Goal: Transaction & Acquisition: Purchase product/service

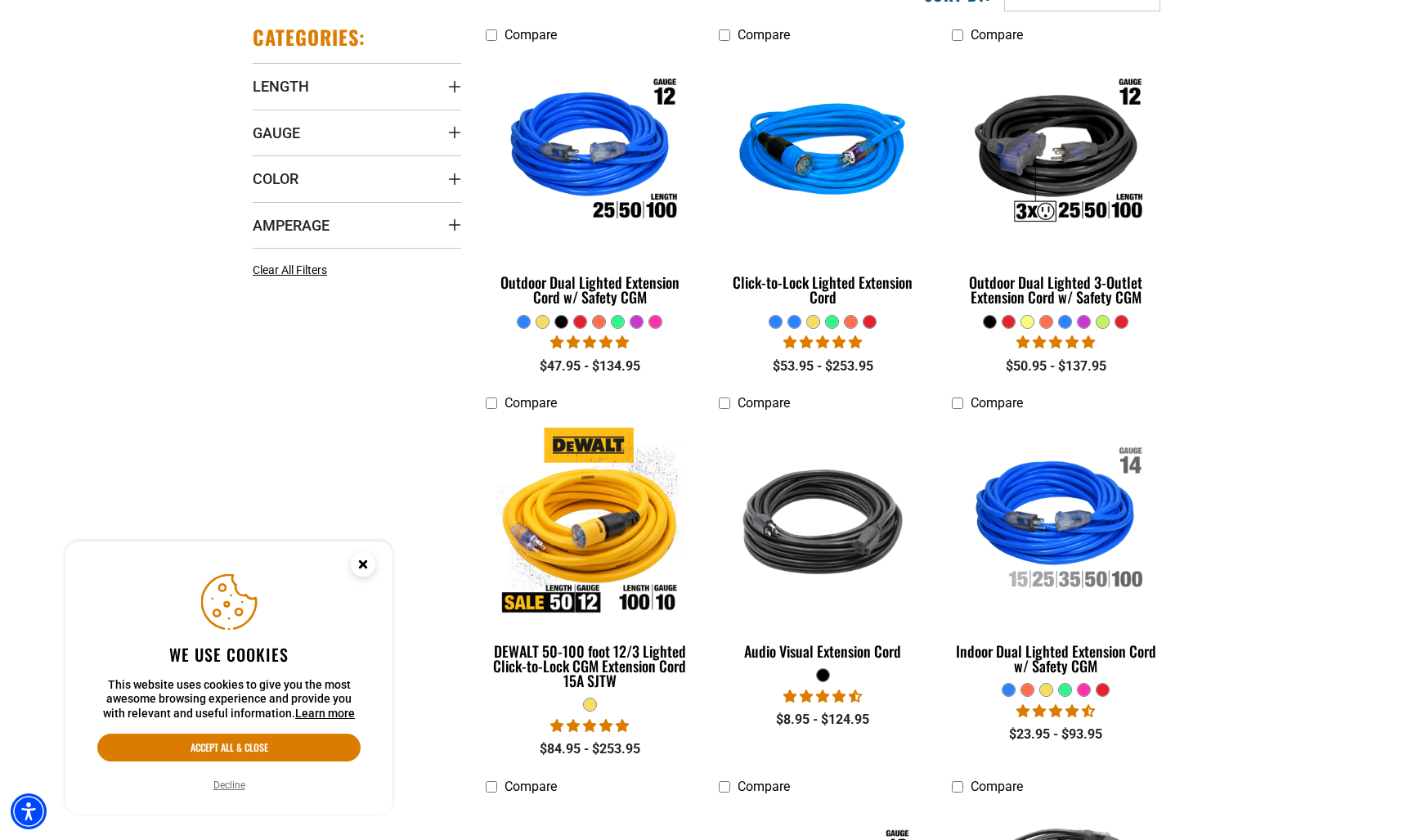
scroll to position [447, 0]
click at [289, 130] on span "Gauge" at bounding box center [277, 132] width 47 height 19
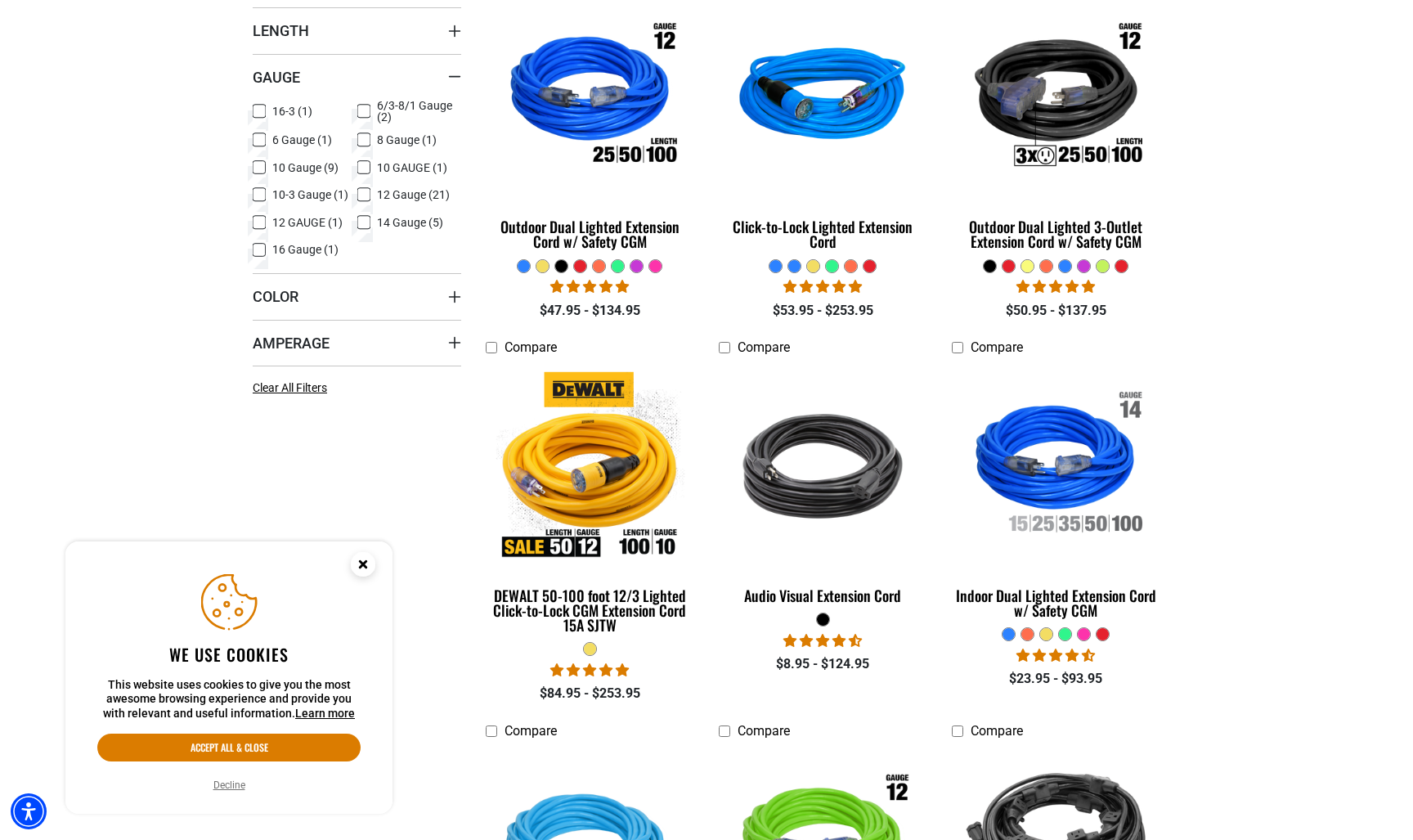
scroll to position [498, 0]
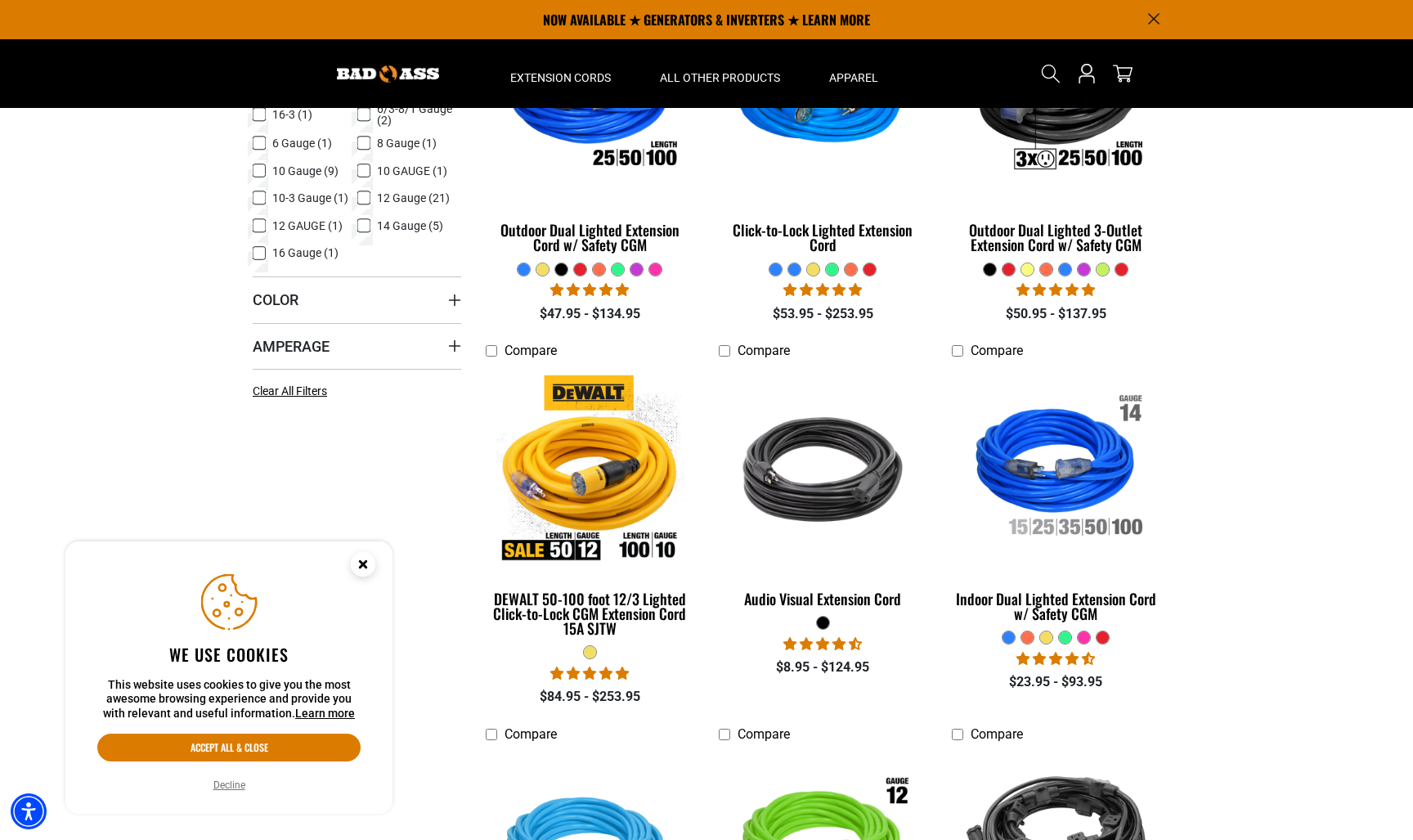
click at [362, 197] on icon at bounding box center [364, 197] width 13 height 21
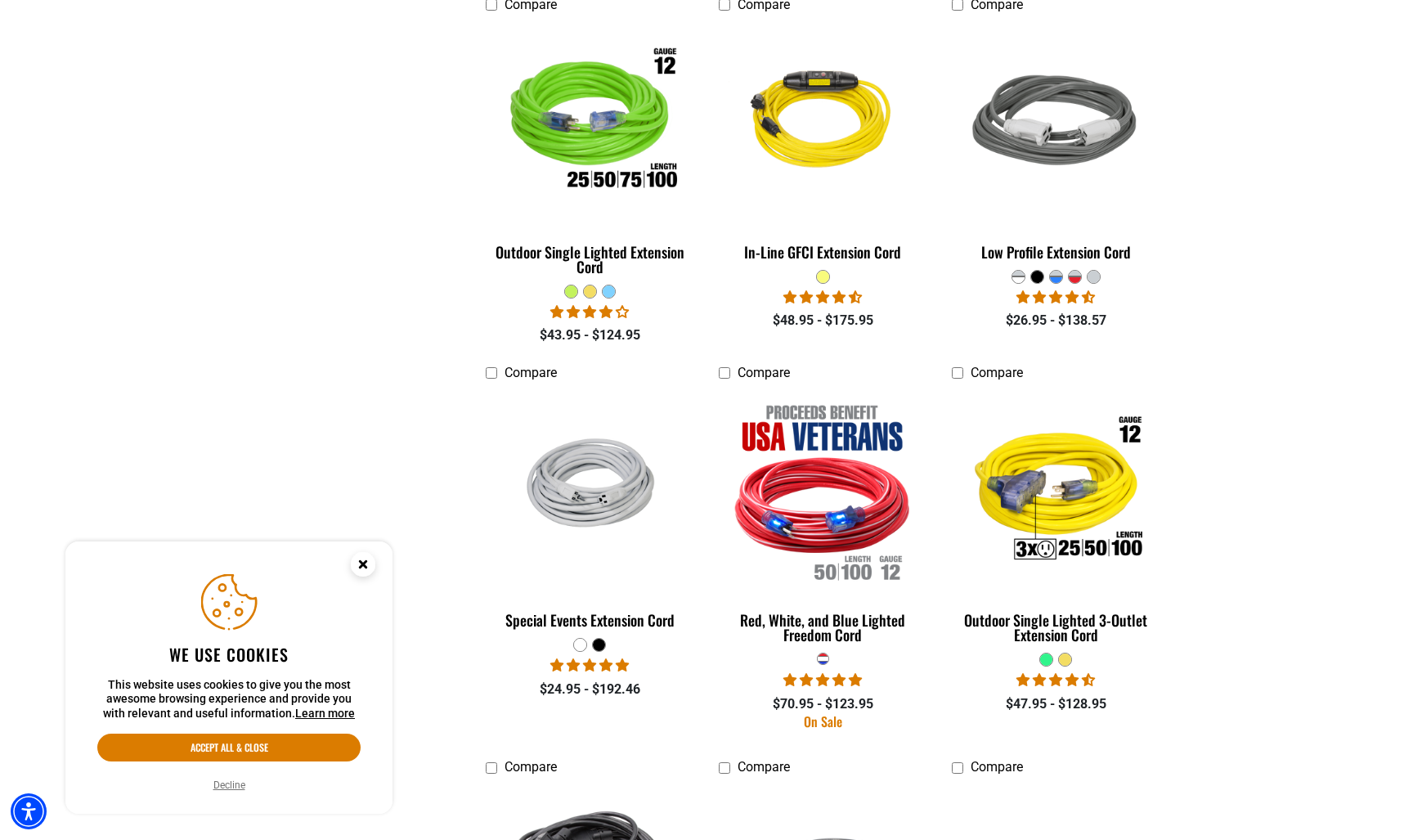
scroll to position [1250, 0]
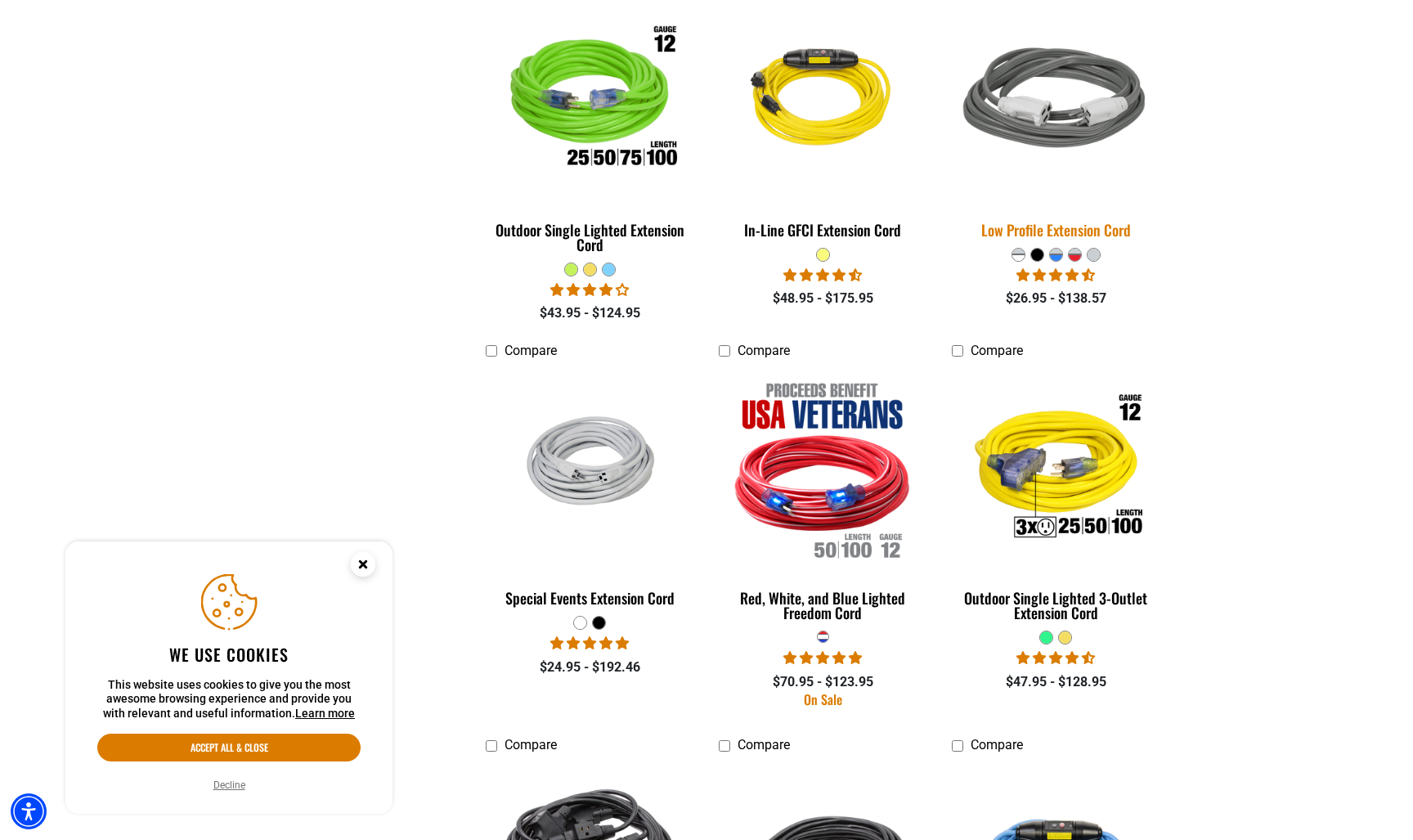
click at [1061, 110] on img at bounding box center [1055, 100] width 229 height 209
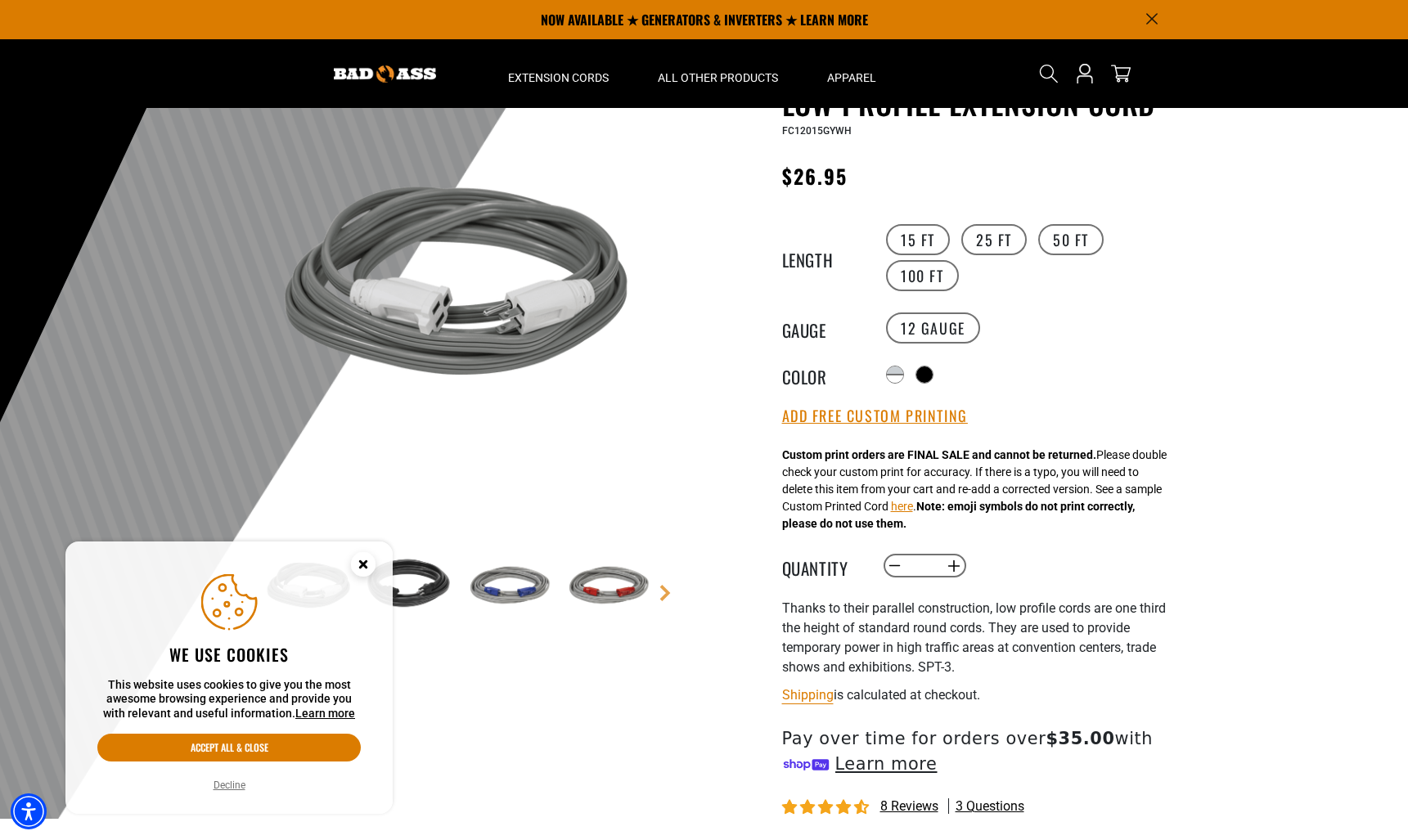
scroll to position [105, 0]
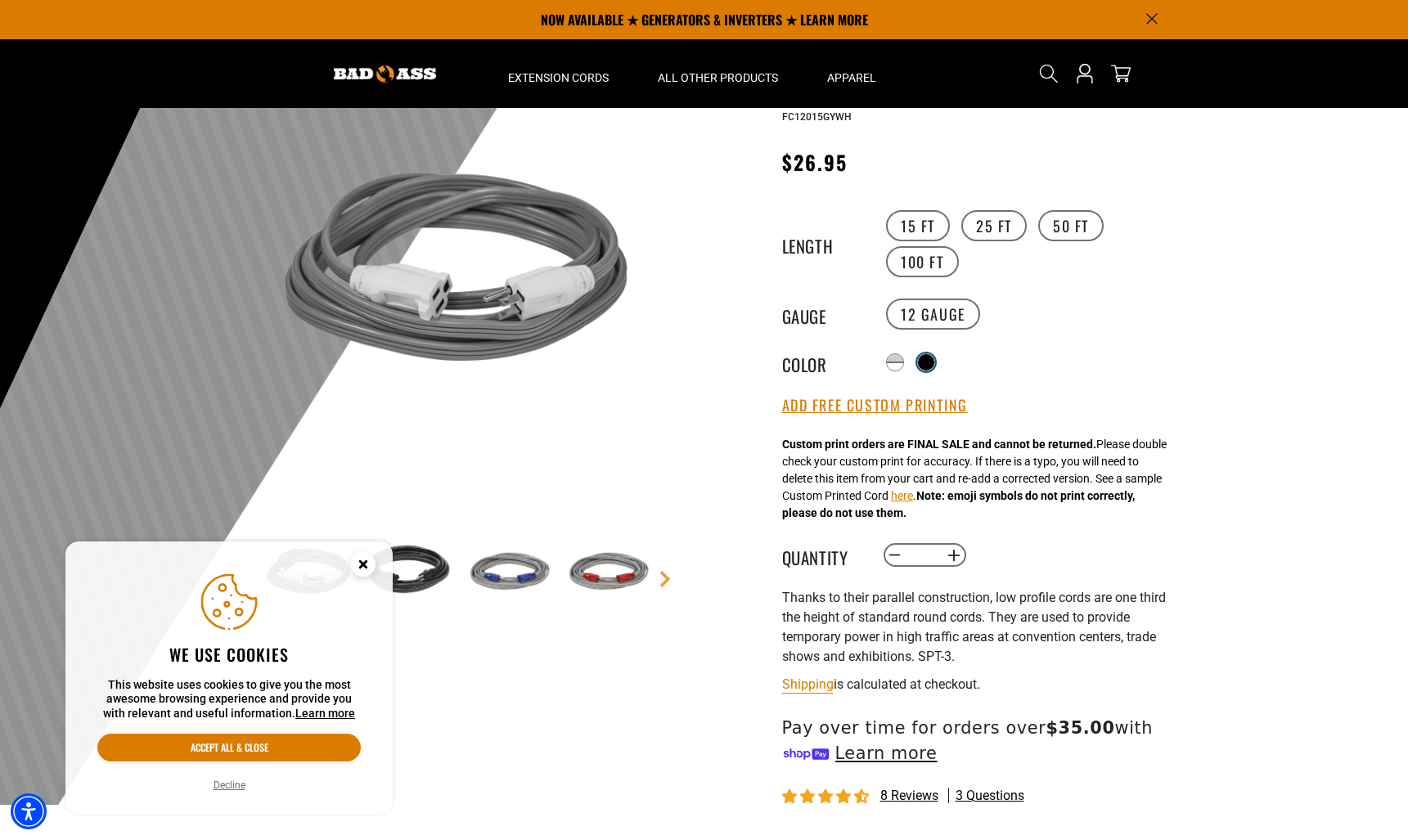
click at [925, 354] on div at bounding box center [925, 362] width 16 height 16
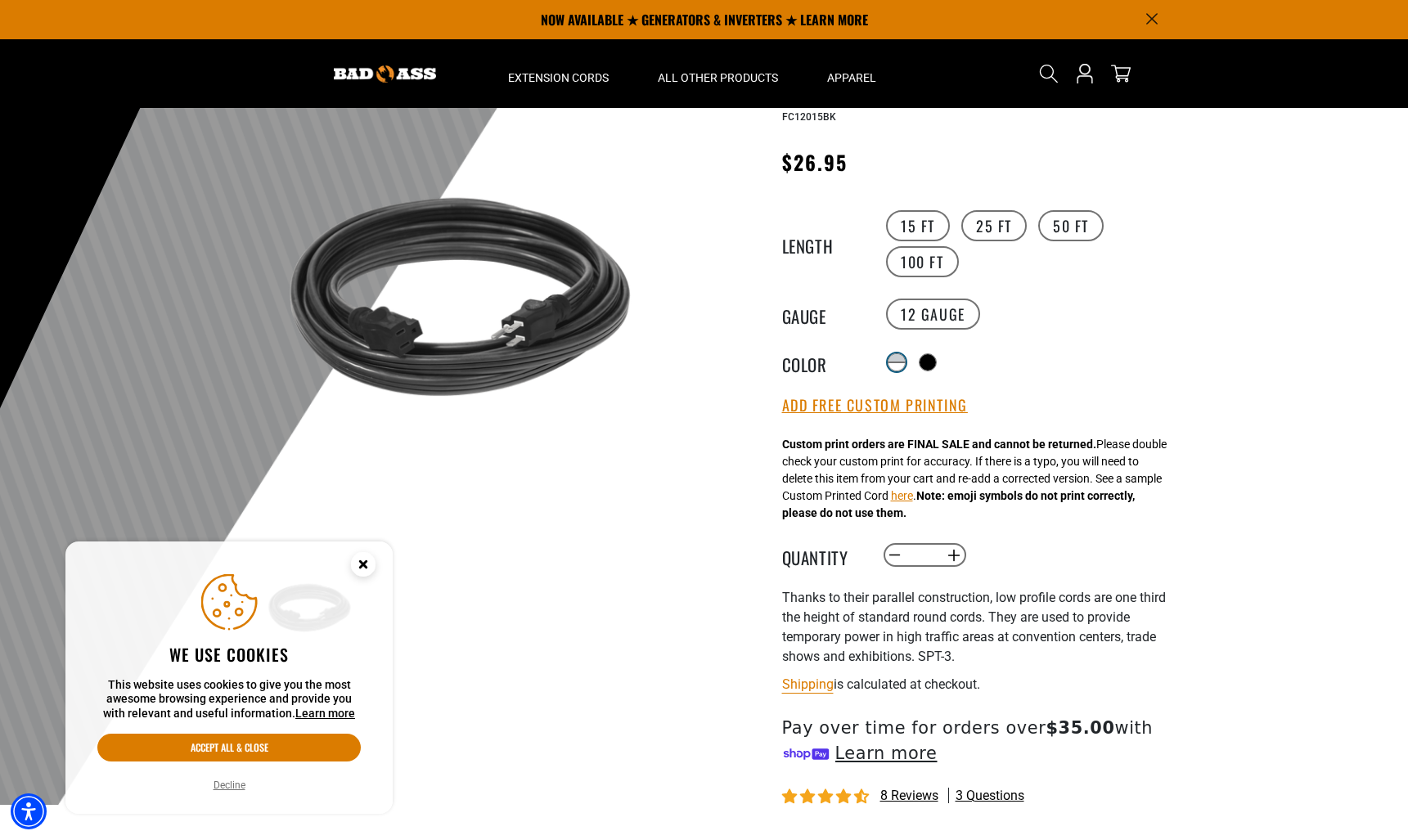
click at [900, 357] on div at bounding box center [896, 358] width 16 height 8
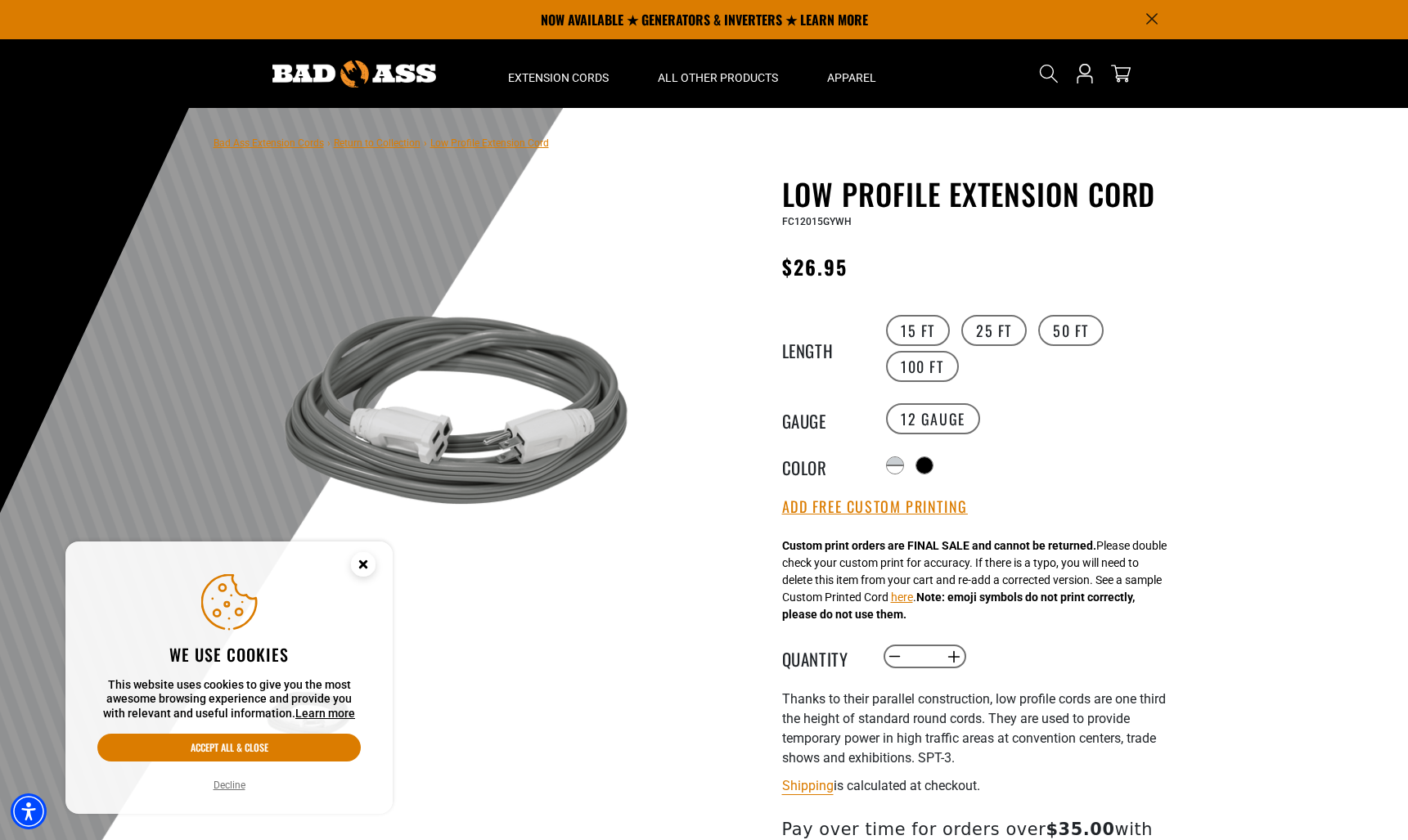
click at [365, 566] on icon "Close this option" at bounding box center [363, 563] width 6 height 6
